Goal: Use online tool/utility: Utilize a website feature to perform a specific function

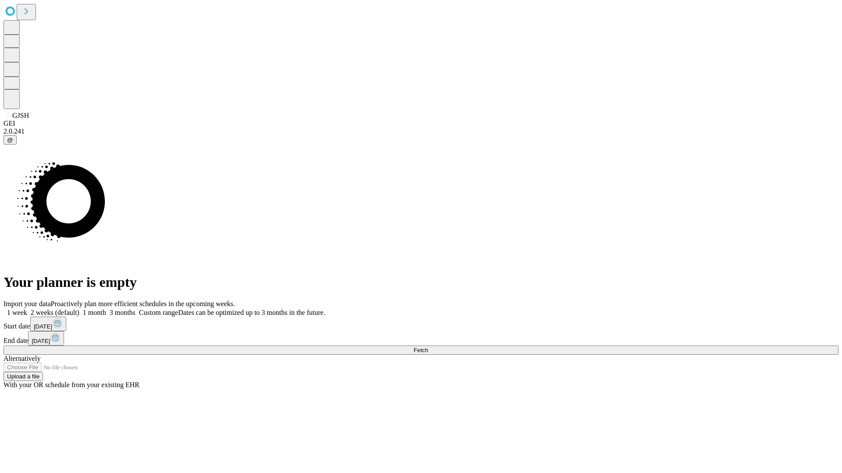
click at [428, 347] on span "Fetch" at bounding box center [420, 350] width 14 height 7
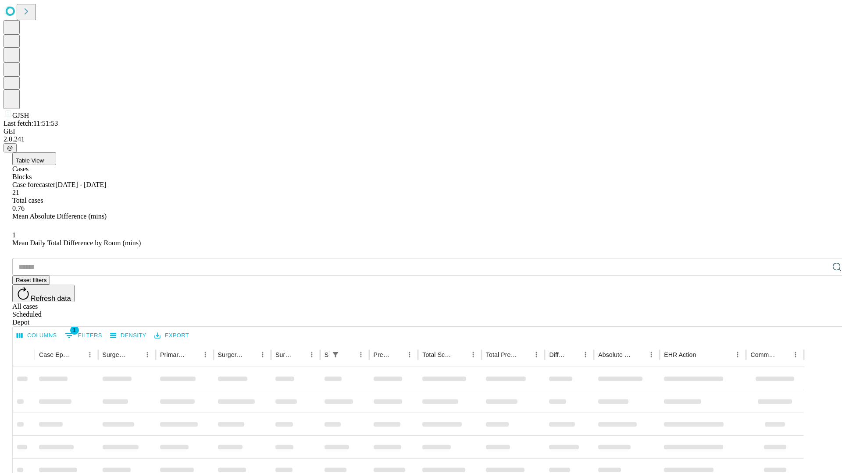
click at [44, 157] on span "Table View" at bounding box center [30, 160] width 28 height 7
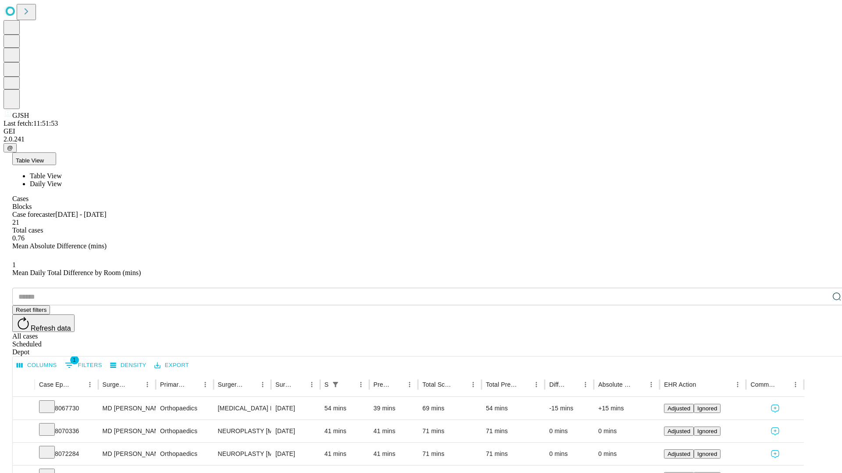
click at [62, 180] on span "Daily View" at bounding box center [46, 183] width 32 height 7
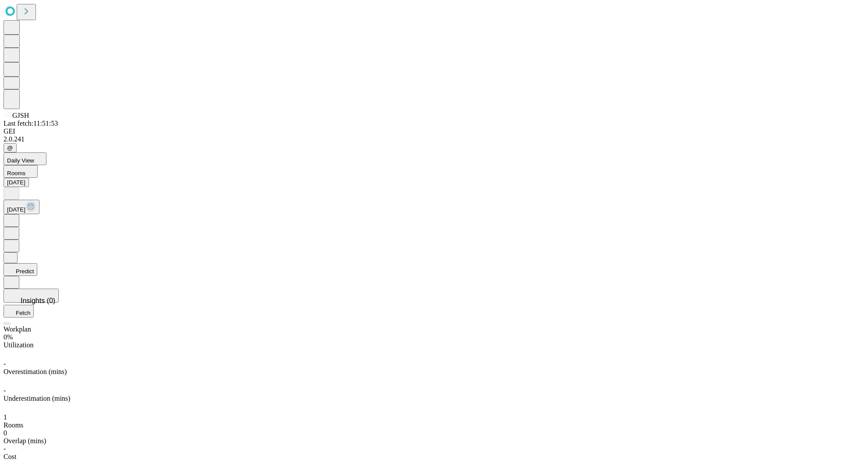
click at [37, 263] on button "Predict" at bounding box center [21, 269] width 34 height 13
